Goal: Check status: Check status

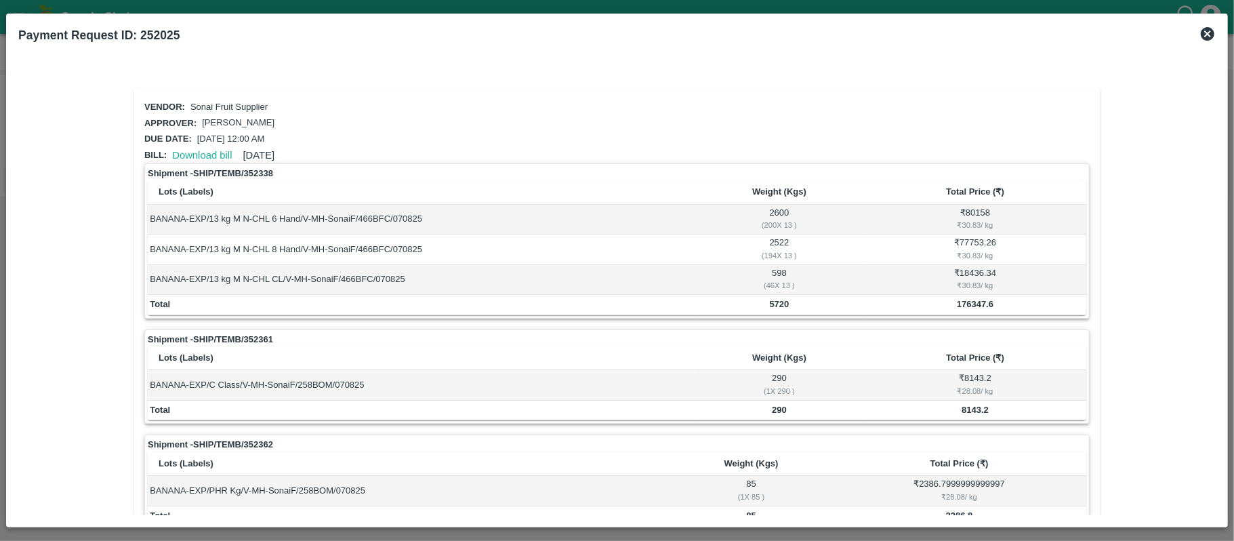
click at [1207, 39] on icon at bounding box center [1208, 34] width 14 height 14
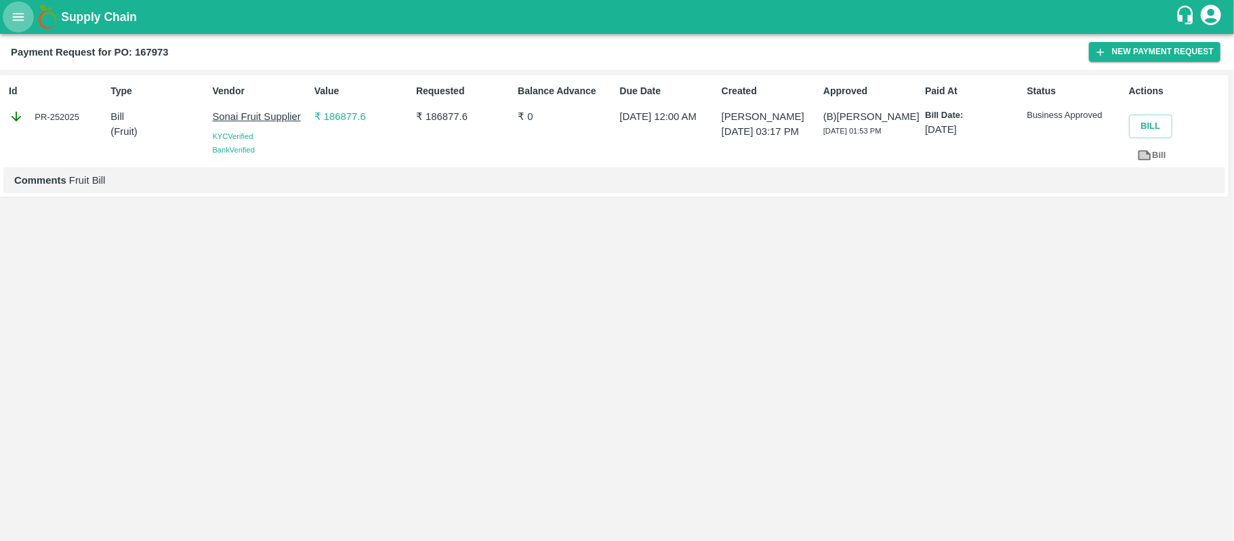
click at [20, 15] on icon "open drawer" at bounding box center [18, 16] width 15 height 15
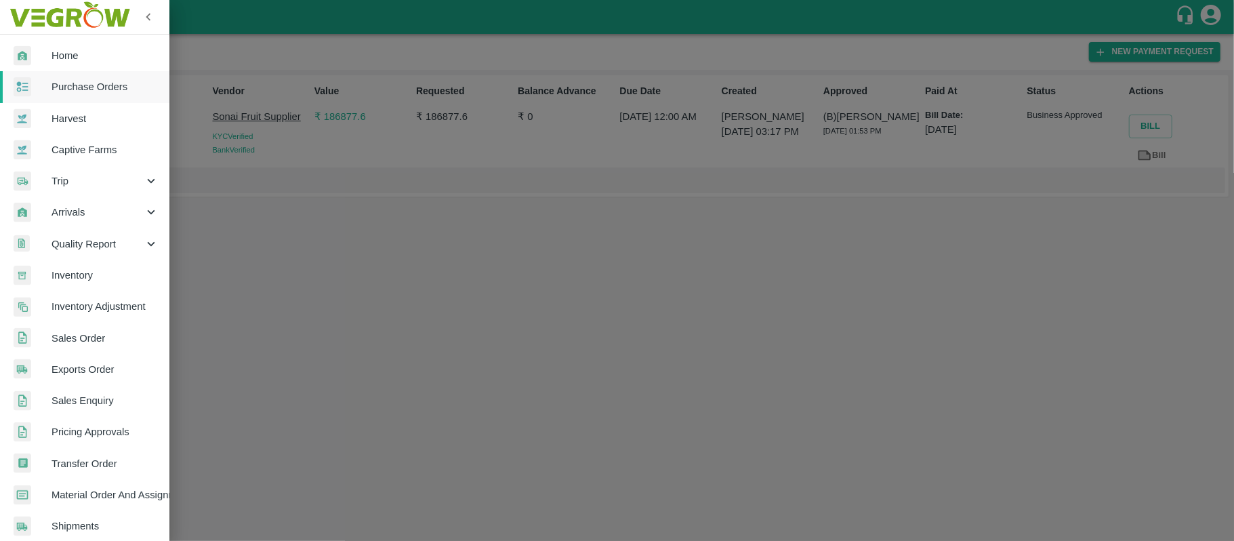
click at [93, 85] on span "Purchase Orders" at bounding box center [104, 86] width 107 height 15
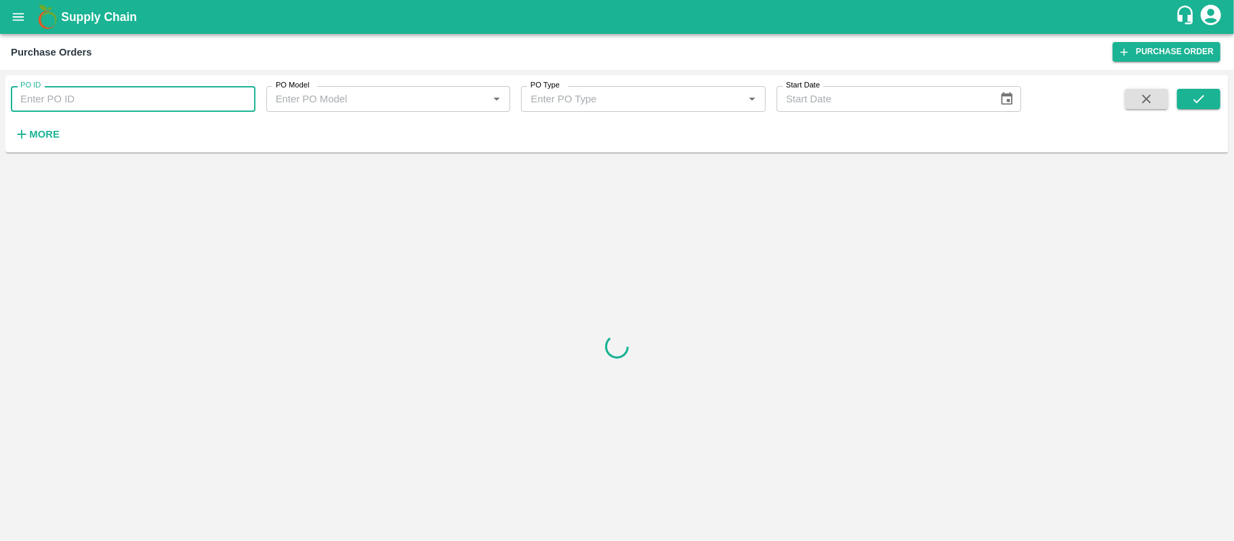
click at [77, 96] on input "PO ID" at bounding box center [133, 99] width 245 height 26
paste input "167973"
type input "167973"
click at [1193, 107] on button "submit" at bounding box center [1198, 99] width 43 height 20
click at [1207, 98] on button "submit" at bounding box center [1198, 99] width 43 height 20
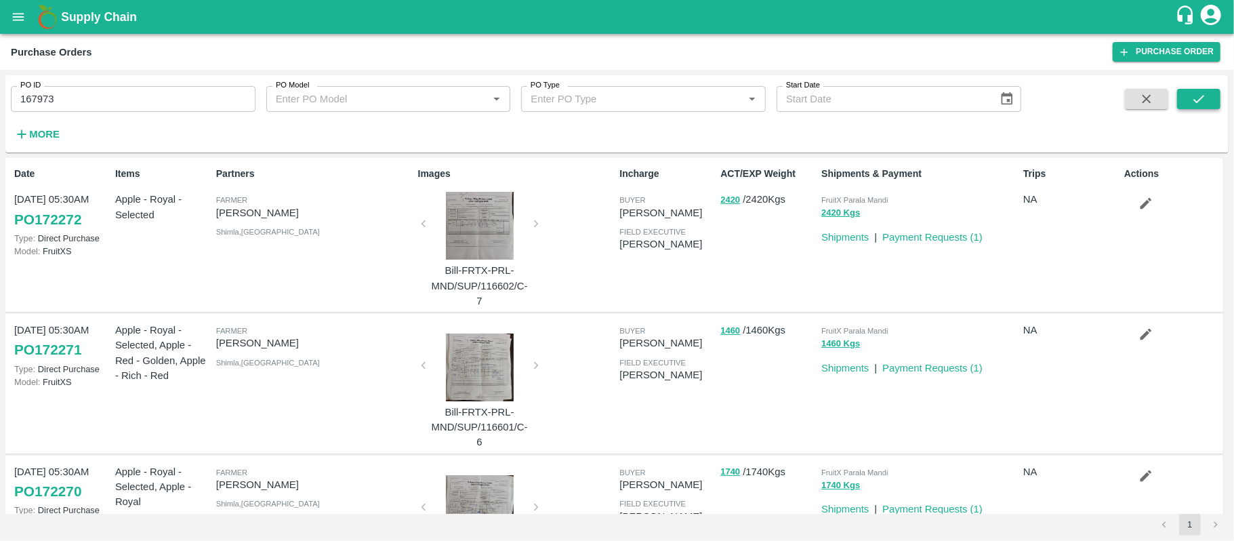
click at [1205, 89] on button "submit" at bounding box center [1198, 99] width 43 height 20
click at [99, 101] on input "167973" at bounding box center [133, 99] width 245 height 26
click at [1198, 91] on icon "submit" at bounding box center [1198, 98] width 15 height 15
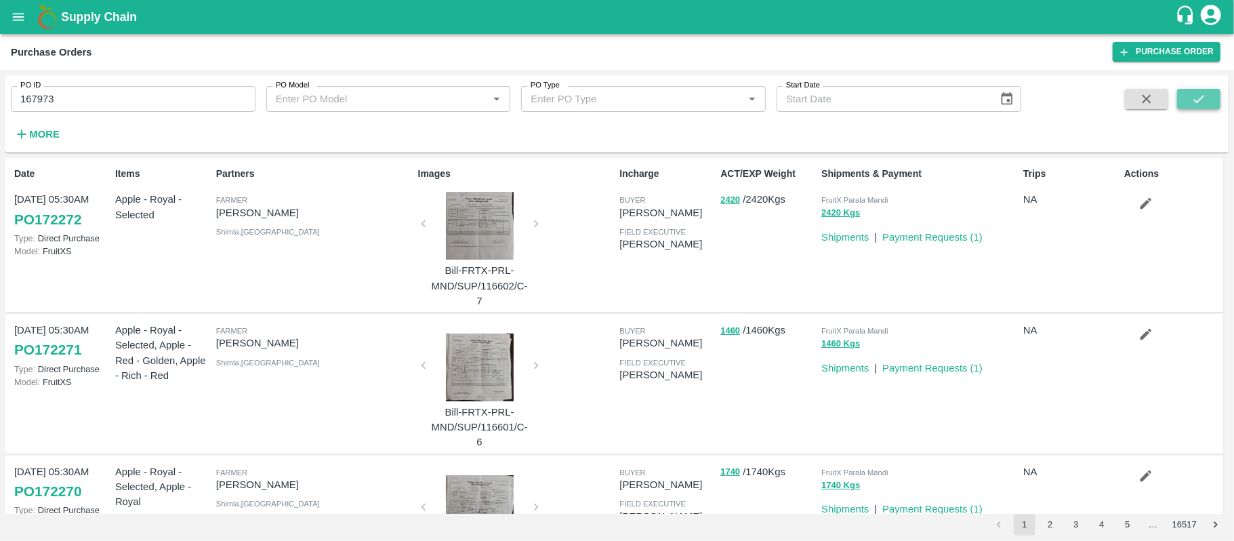
click at [1198, 91] on icon "submit" at bounding box center [1198, 98] width 15 height 15
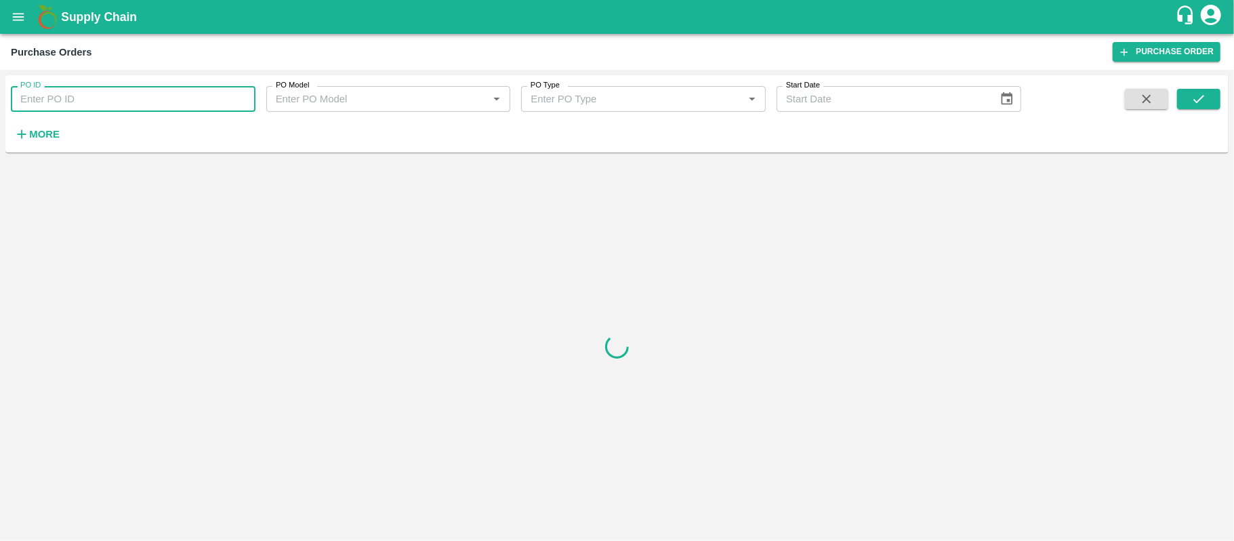
click at [79, 106] on input "PO ID" at bounding box center [133, 99] width 245 height 26
paste input "167973"
type input "167973"
click at [1194, 89] on button "submit" at bounding box center [1198, 99] width 43 height 20
